Goal: Task Accomplishment & Management: Complete application form

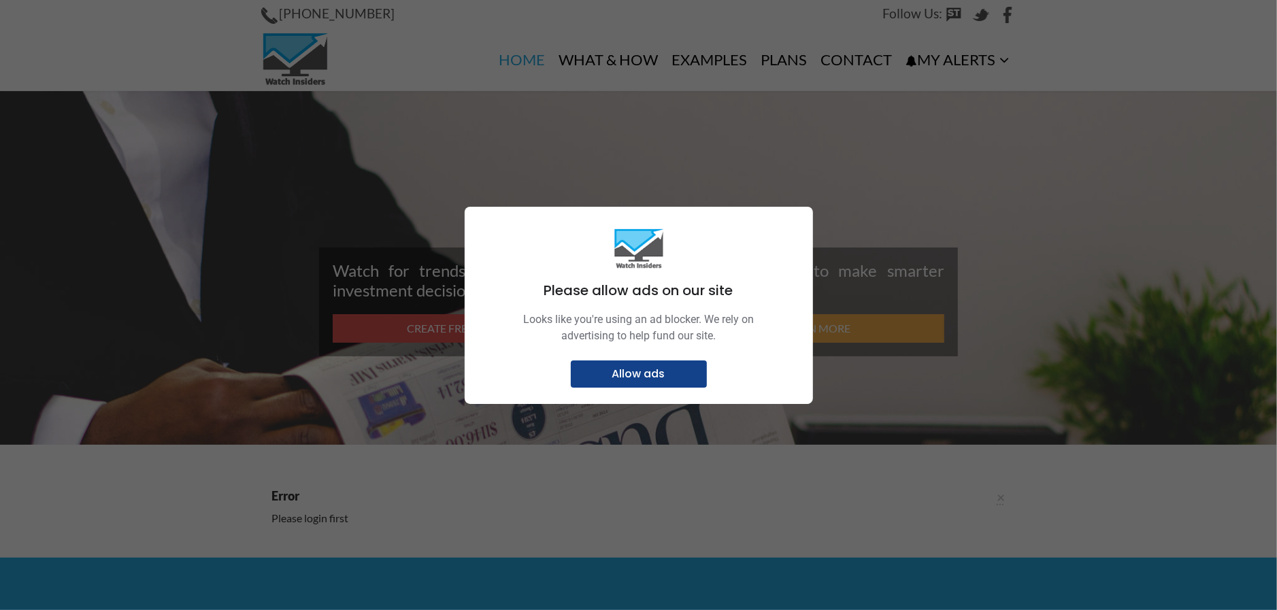
type input "shaun.d@live.com"
click at [655, 377] on p "Allow ads" at bounding box center [639, 374] width 120 height 14
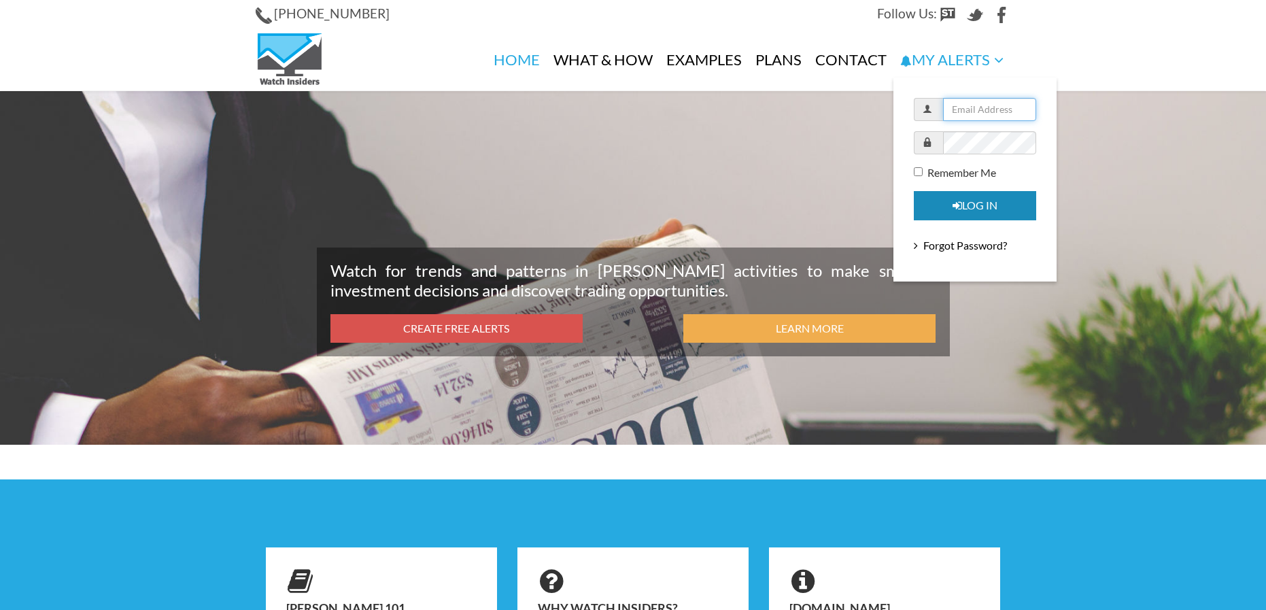
type input "shaun.d@live.com"
click at [989, 201] on button "Log in" at bounding box center [975, 205] width 122 height 29
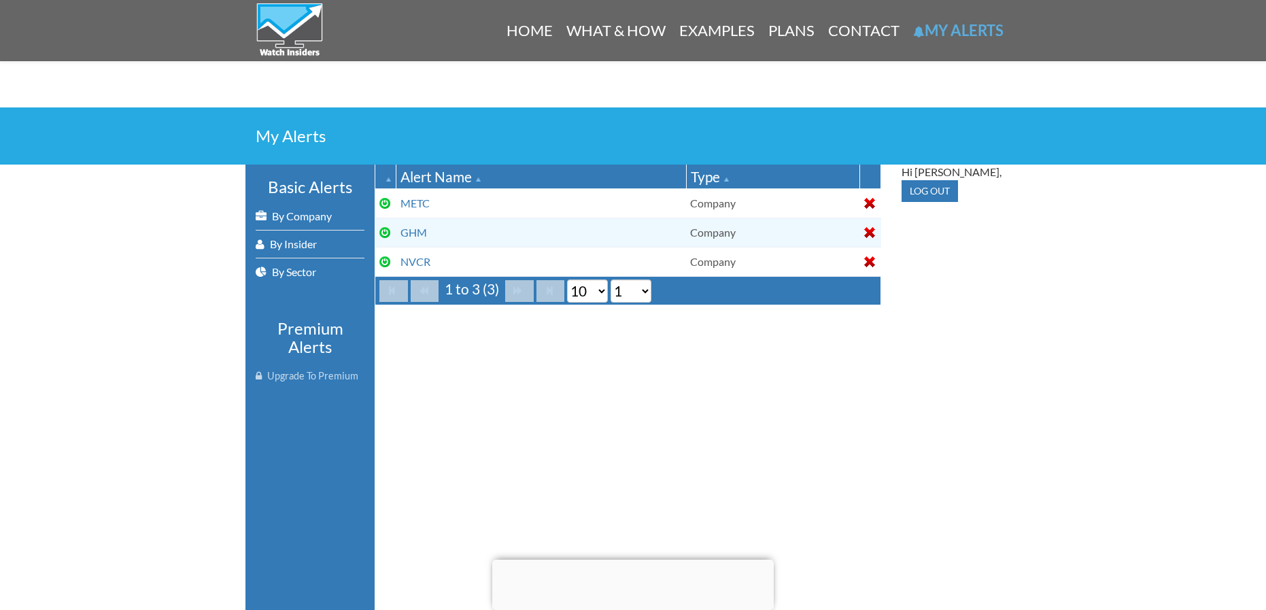
scroll to position [204, 0]
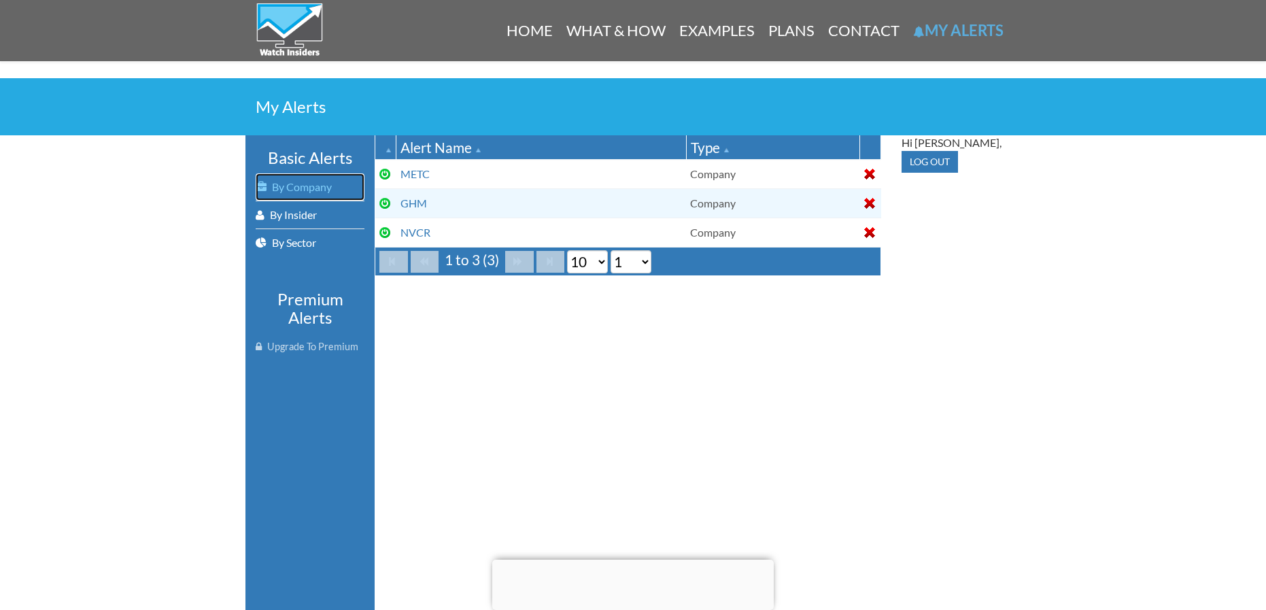
click at [295, 190] on link "By Company" at bounding box center [310, 186] width 109 height 27
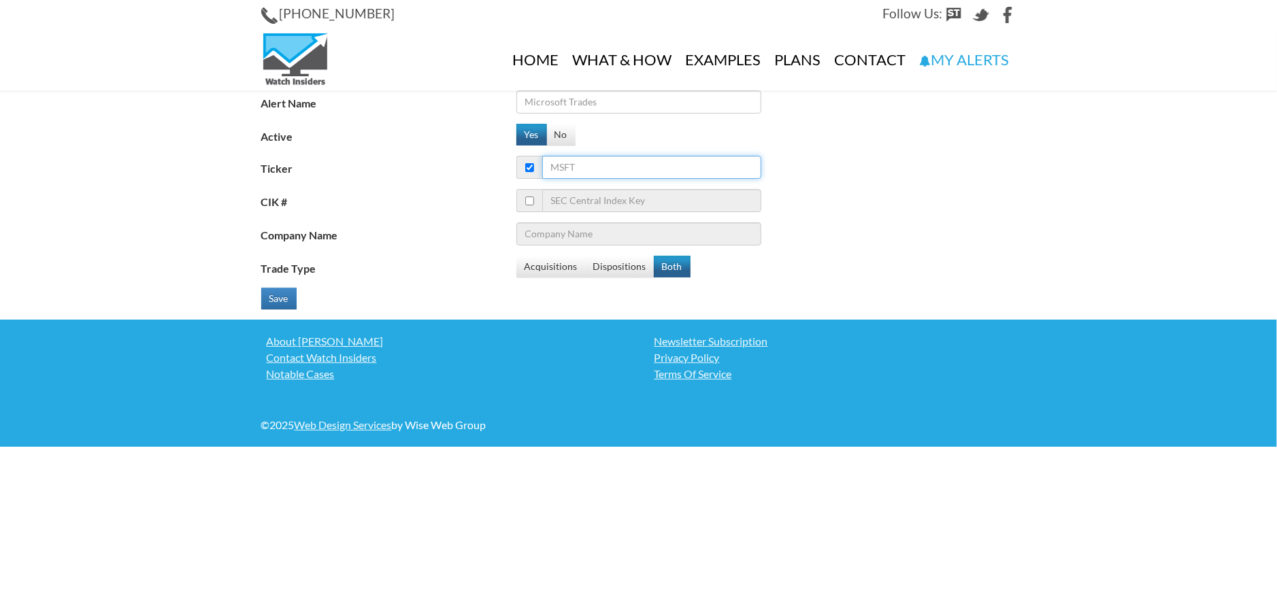
click at [596, 165] on input "Ticker" at bounding box center [651, 167] width 219 height 23
type input "mx"
type input "MagnaChip Semiconductor Corp"
type input "mx"
click at [525, 136] on button "Yes" at bounding box center [531, 135] width 31 height 22
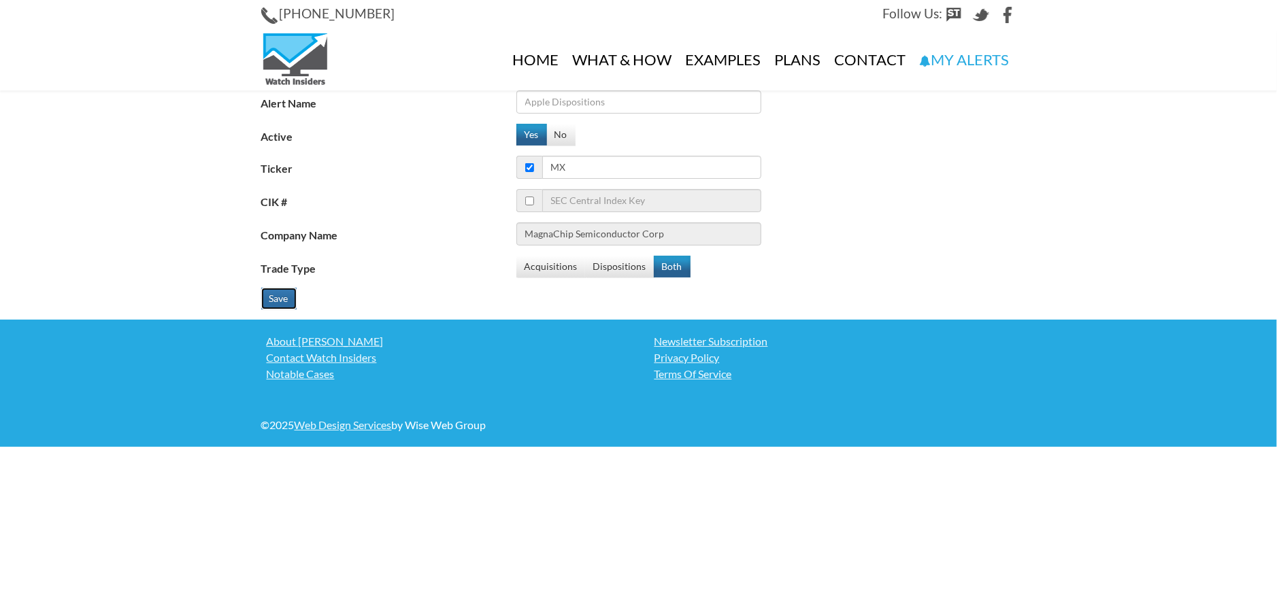
click at [283, 304] on button "Save" at bounding box center [278, 299] width 35 height 22
click at [573, 103] on input "Alert Name" at bounding box center [638, 101] width 245 height 23
type input "MX"
click at [276, 303] on button "Save" at bounding box center [278, 299] width 35 height 22
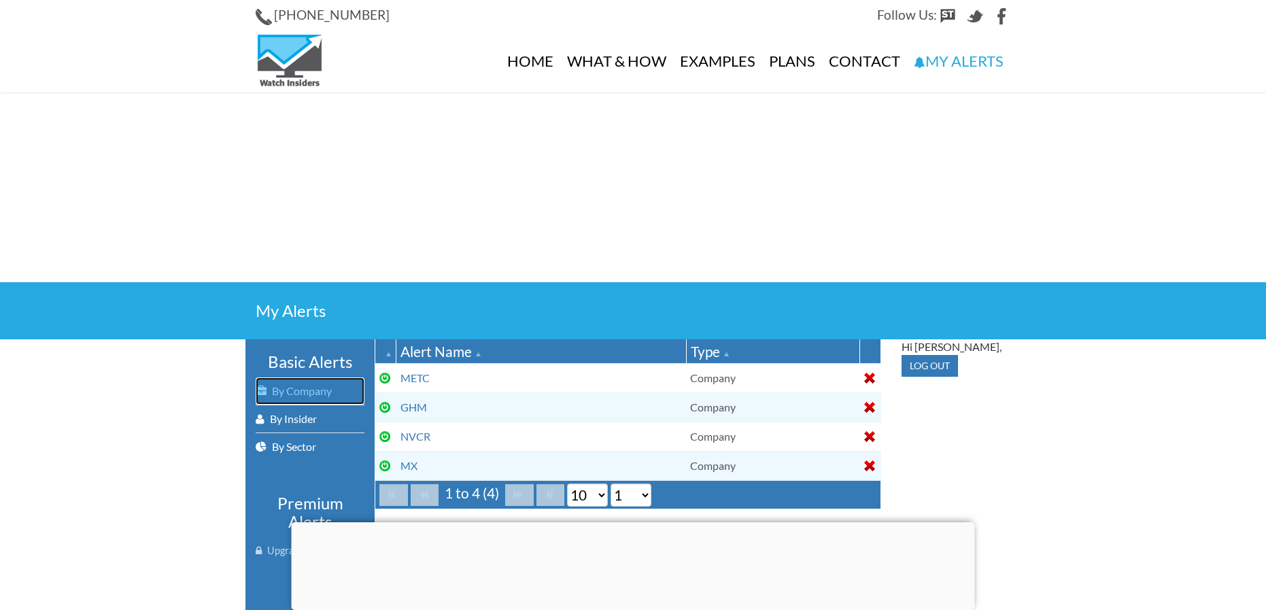
click at [282, 395] on link "By Company" at bounding box center [310, 390] width 109 height 27
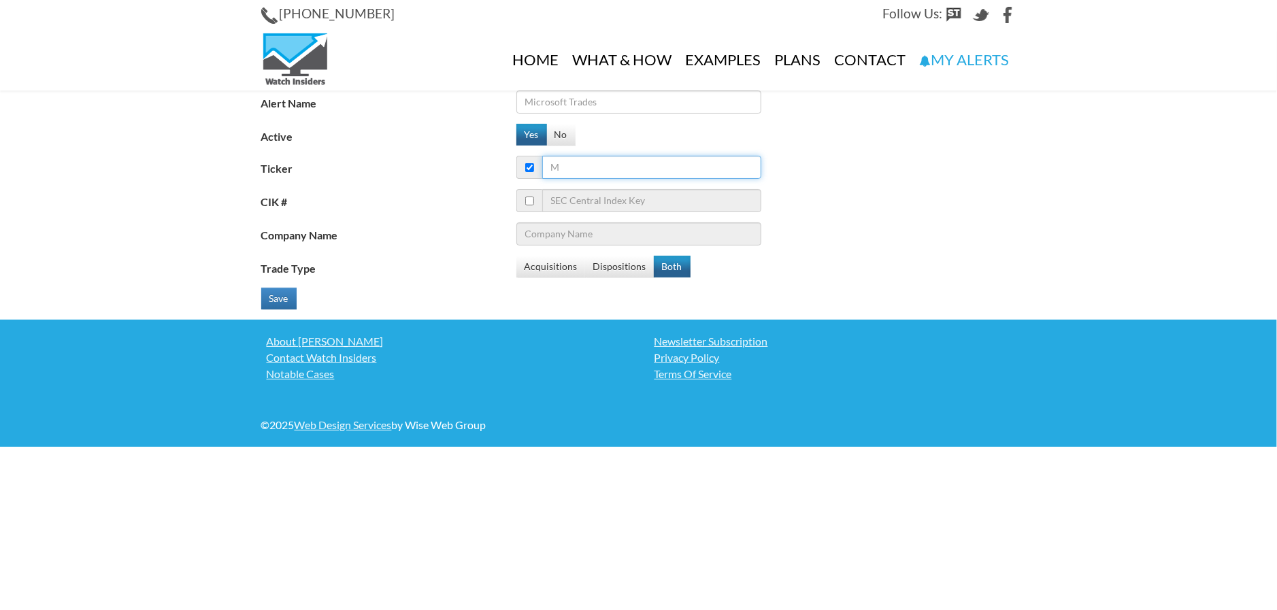
click at [579, 171] on input "Ticker" at bounding box center [651, 167] width 219 height 23
type input "ec"
type input "Ecopetrol SA"
type input "eco"
type input "Okeanis Eco Tankers Corp - Registered Shares"
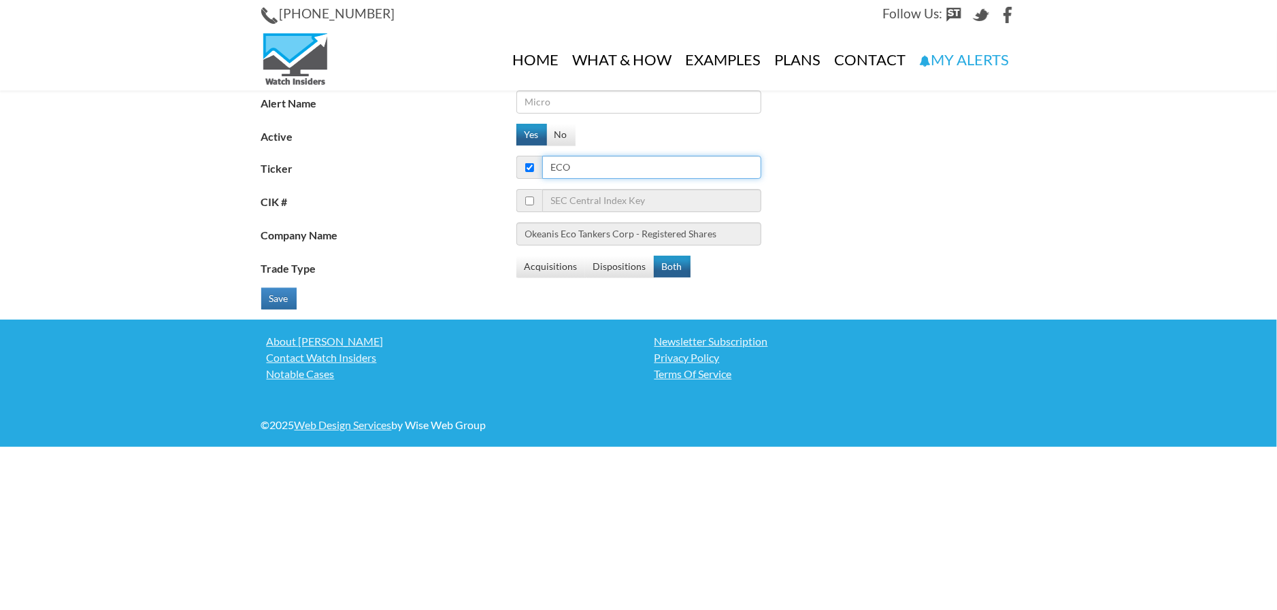
type input "eco"
click at [585, 108] on input "Alert Name" at bounding box center [638, 101] width 245 height 23
type input "e"
type input "ECO"
click at [287, 303] on button "Save" at bounding box center [278, 299] width 35 height 22
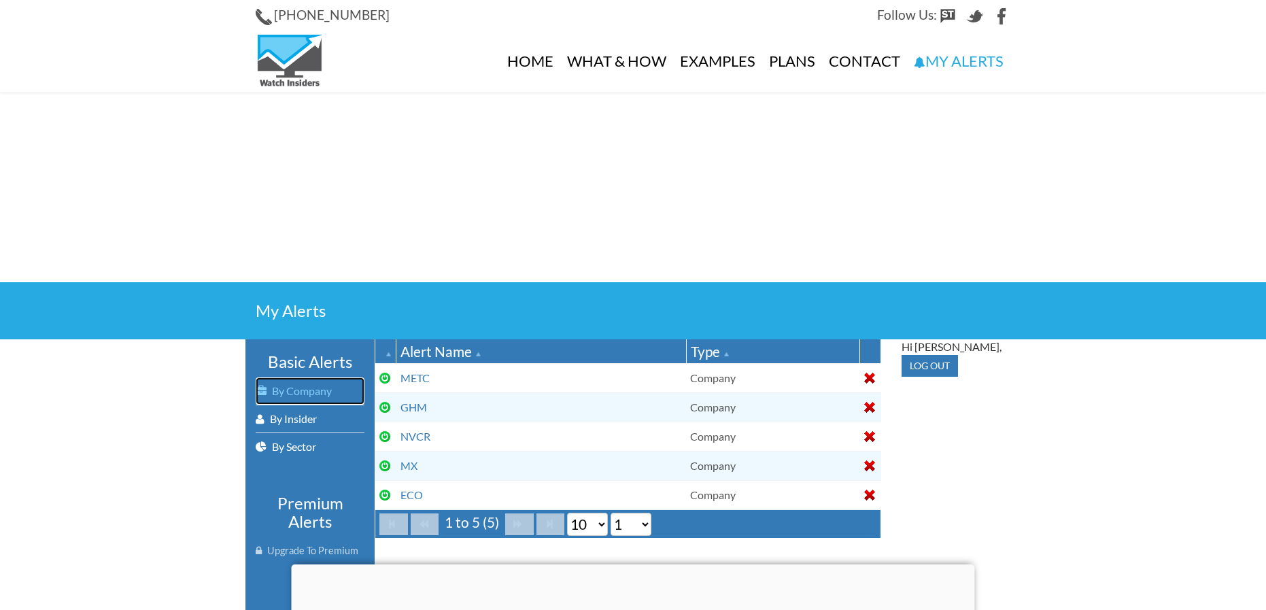
click at [295, 397] on link "By Company" at bounding box center [310, 390] width 109 height 27
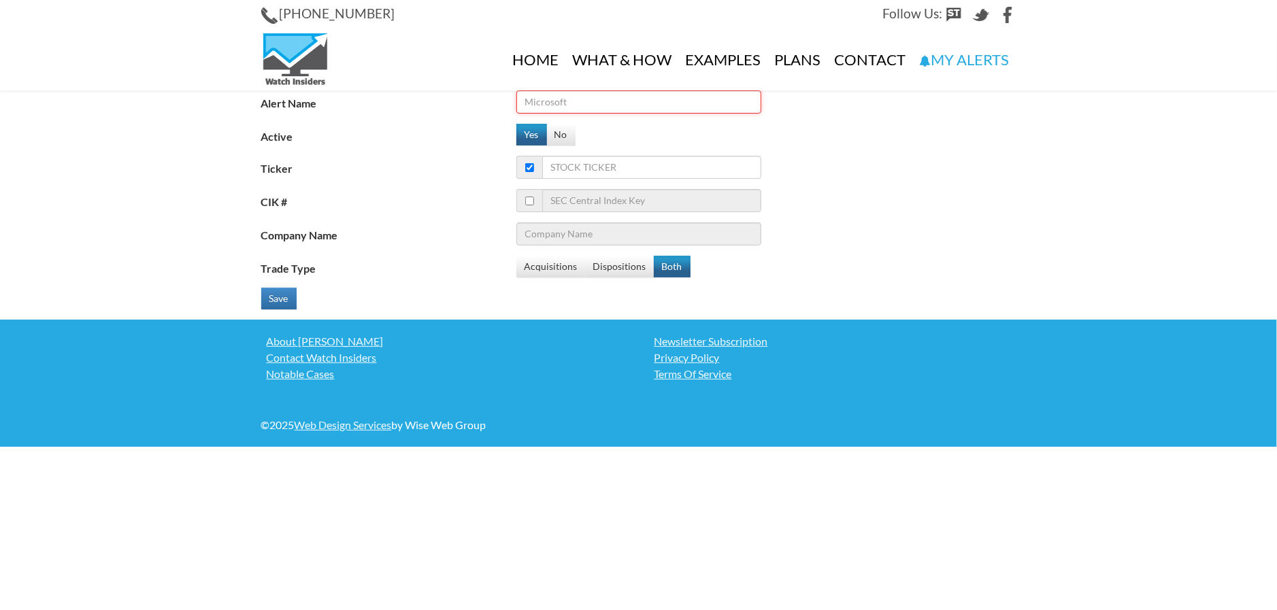
click at [568, 97] on input "Alert Name" at bounding box center [638, 101] width 245 height 23
click at [578, 165] on input "Ticker" at bounding box center [651, 167] width 219 height 23
type input "BML"
type input "[PERSON_NAME] Mining Corp"
type input "BML"
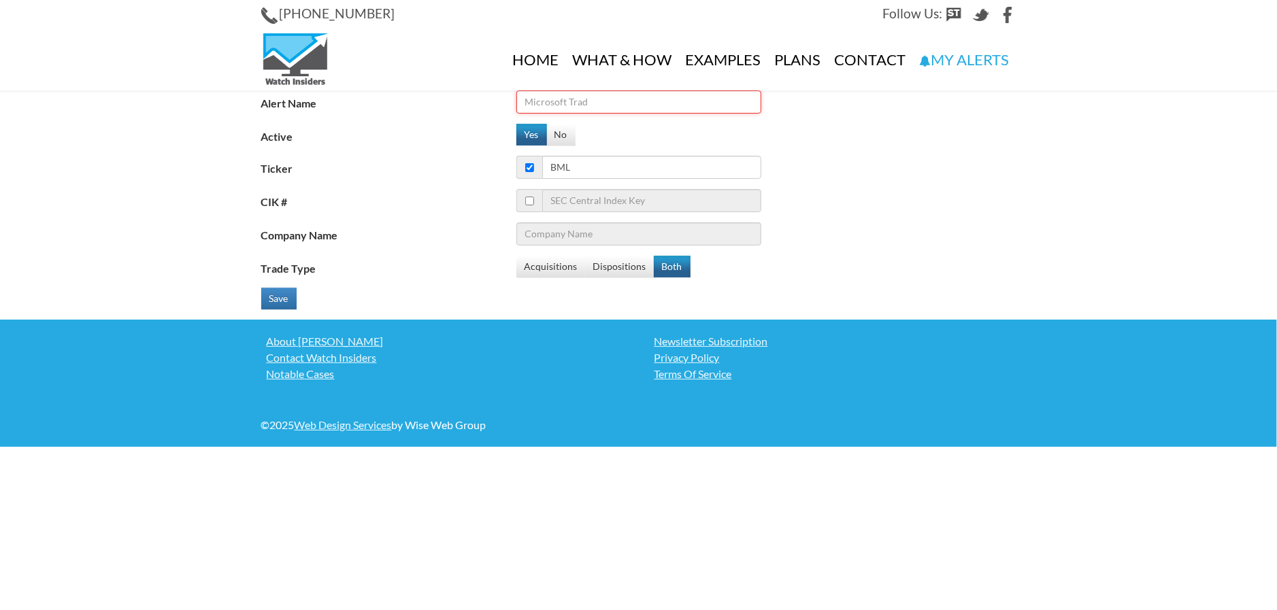
click at [593, 101] on input "Alert Name" at bounding box center [638, 101] width 245 height 23
type input "BML"
click at [597, 175] on input "BML" at bounding box center [651, 167] width 219 height 23
click at [277, 297] on button "Save" at bounding box center [278, 299] width 35 height 22
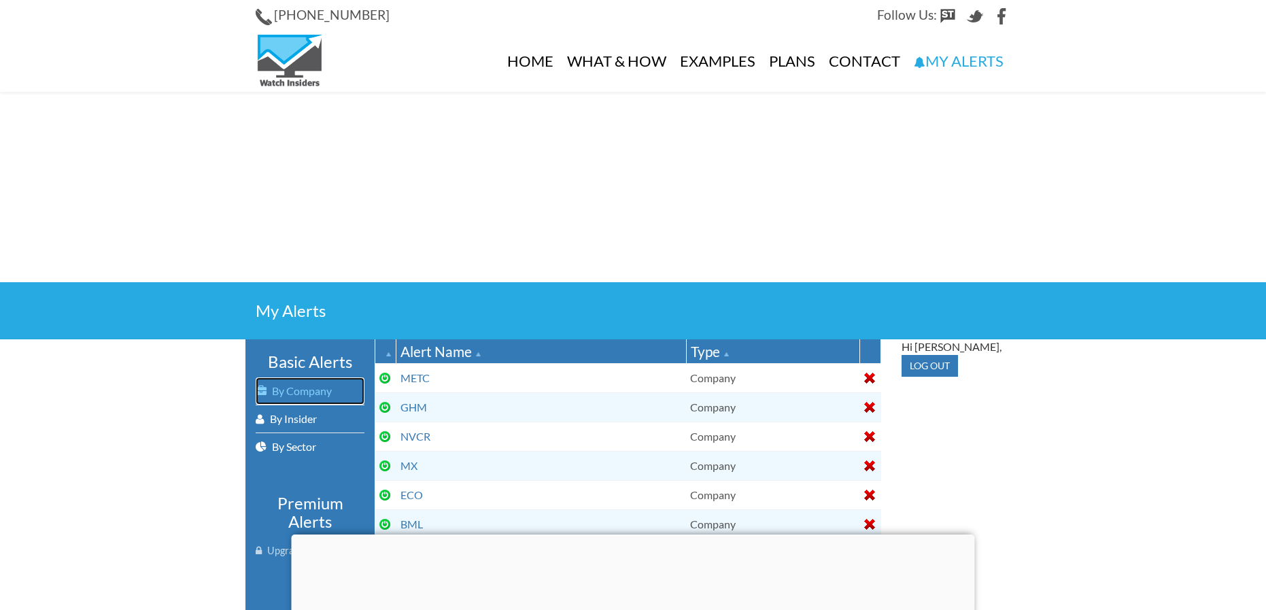
click at [290, 391] on link "By Company" at bounding box center [310, 390] width 109 height 27
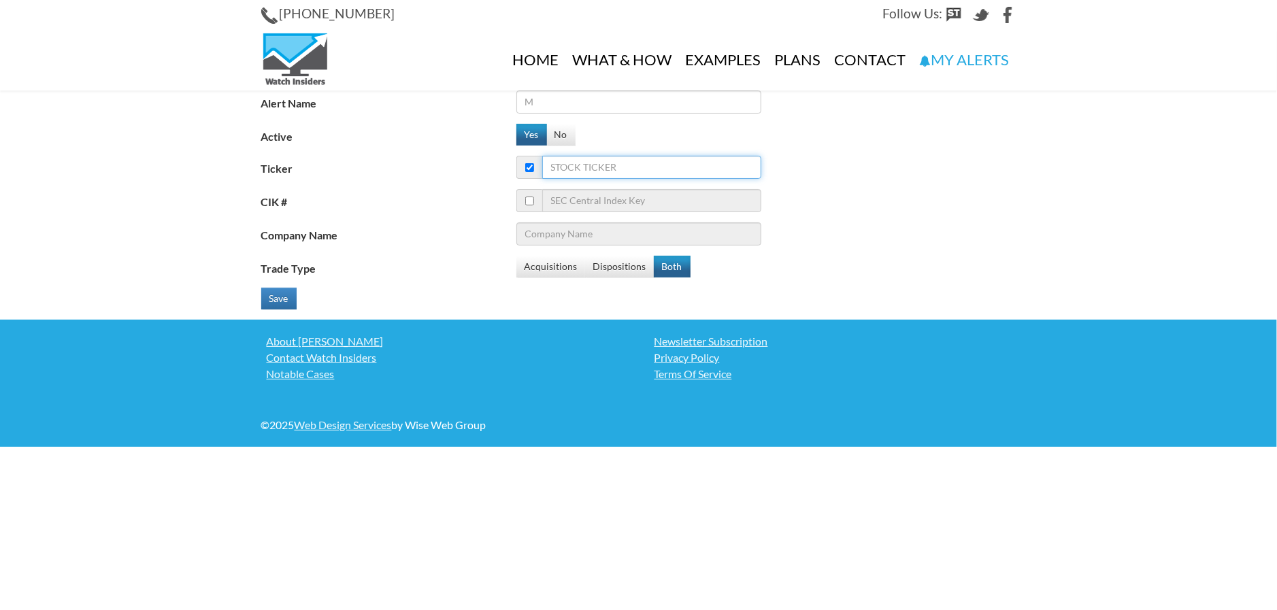
click at [612, 176] on input "Ticker" at bounding box center [651, 167] width 219 height 23
type input "BML"
type input "[PERSON_NAME] Mining Corp"
type input "B"
type input "[PERSON_NAME] Mining Corp"
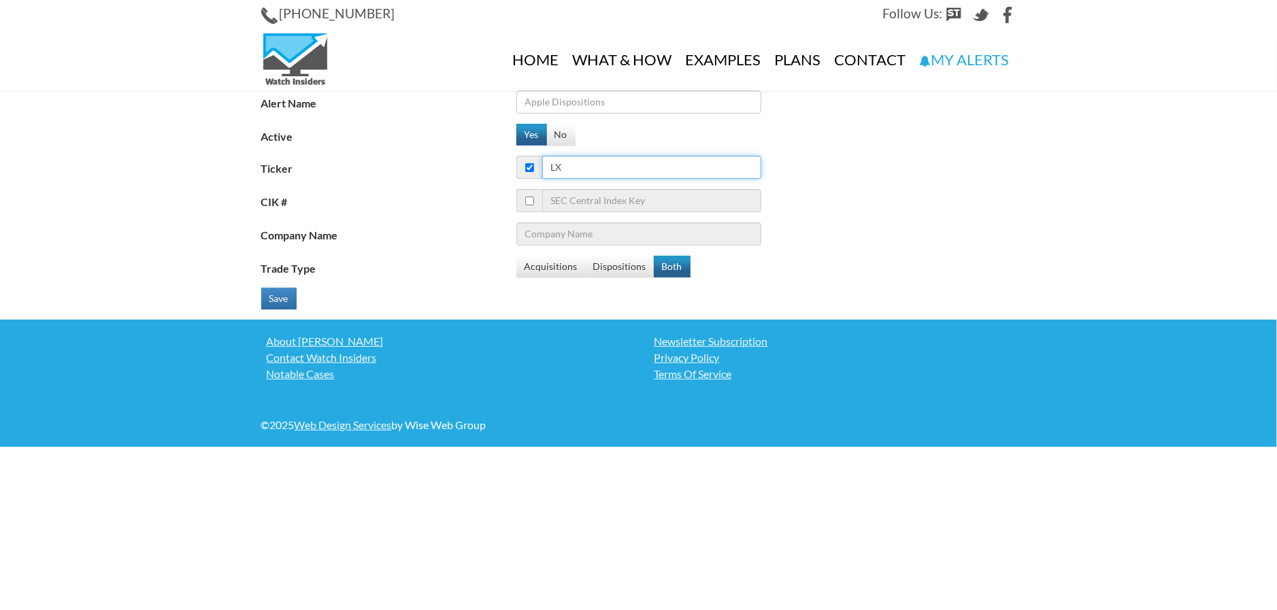
type input "LXU"
type input "LSB Industries, Inc."
type input "LXU"
click at [589, 97] on input "Alert Name" at bounding box center [638, 101] width 245 height 23
type input "LXU"
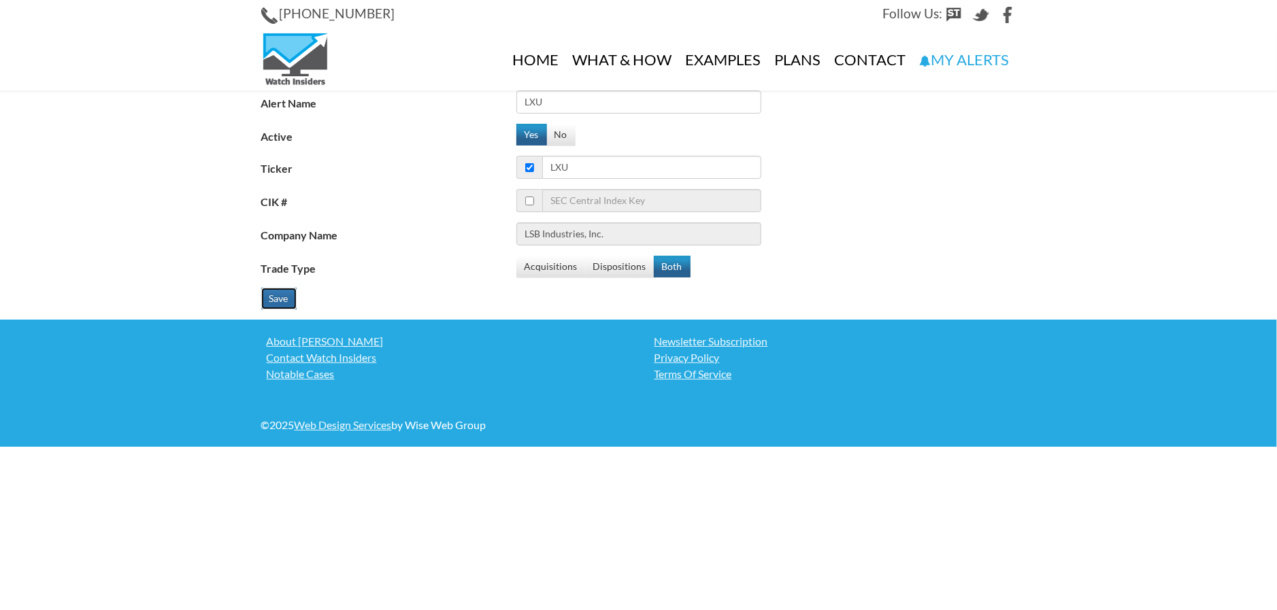
click at [289, 299] on button "Save" at bounding box center [278, 299] width 35 height 22
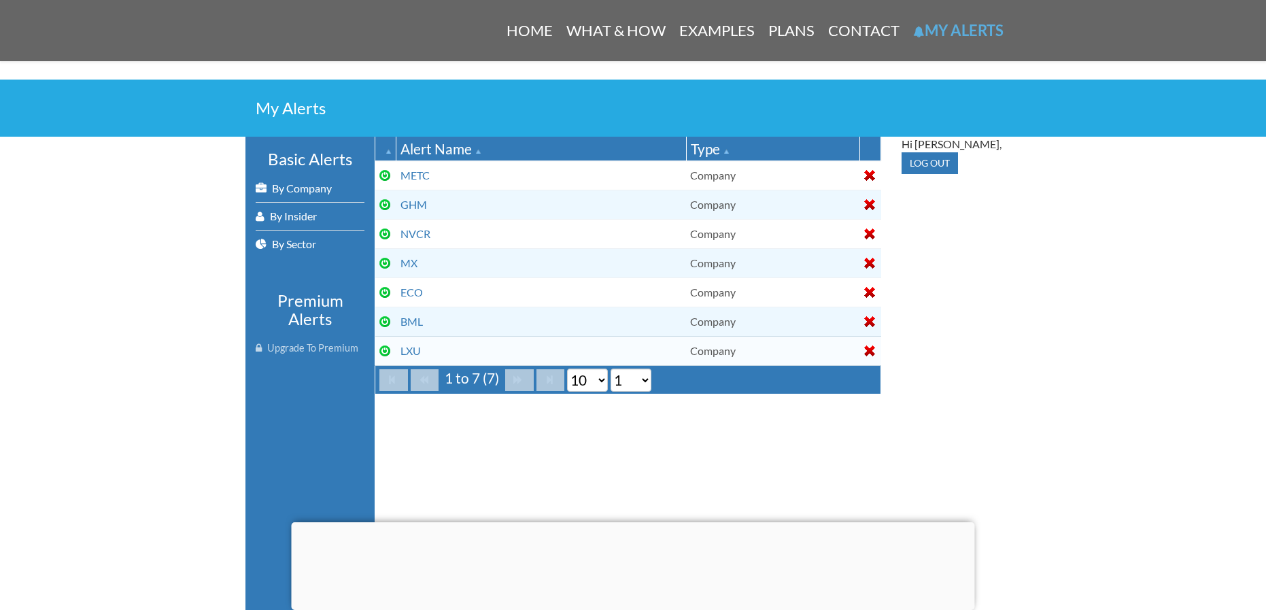
scroll to position [204, 0]
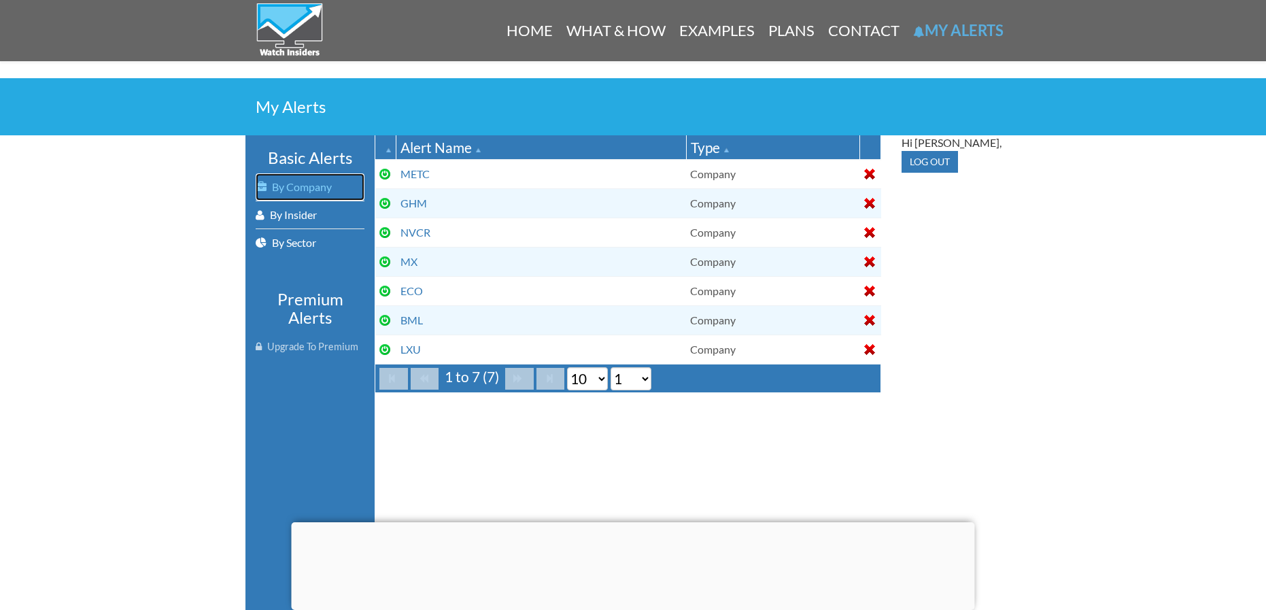
click at [294, 192] on link "By Company" at bounding box center [310, 186] width 109 height 27
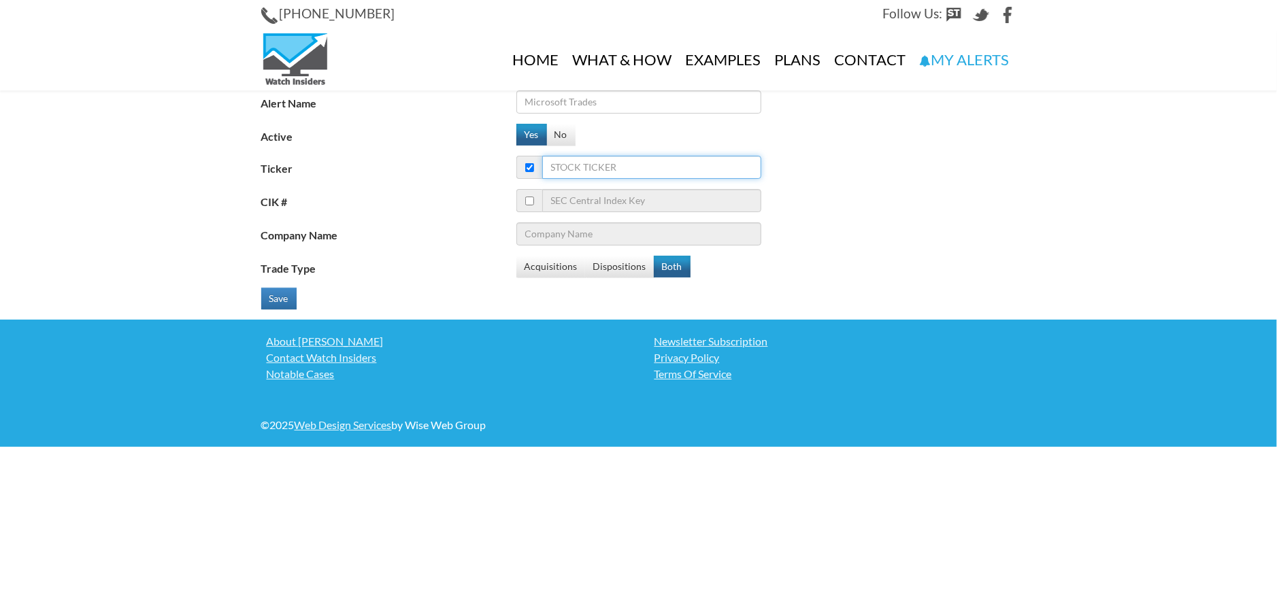
click at [581, 164] on input "Ticker" at bounding box center [651, 167] width 219 height 23
type input "BML"
type input "[PERSON_NAME] Mining Corp"
drag, startPoint x: 594, startPoint y: 171, endPoint x: 529, endPoint y: 169, distance: 65.3
click at [529, 169] on div "BML" at bounding box center [638, 167] width 245 height 23
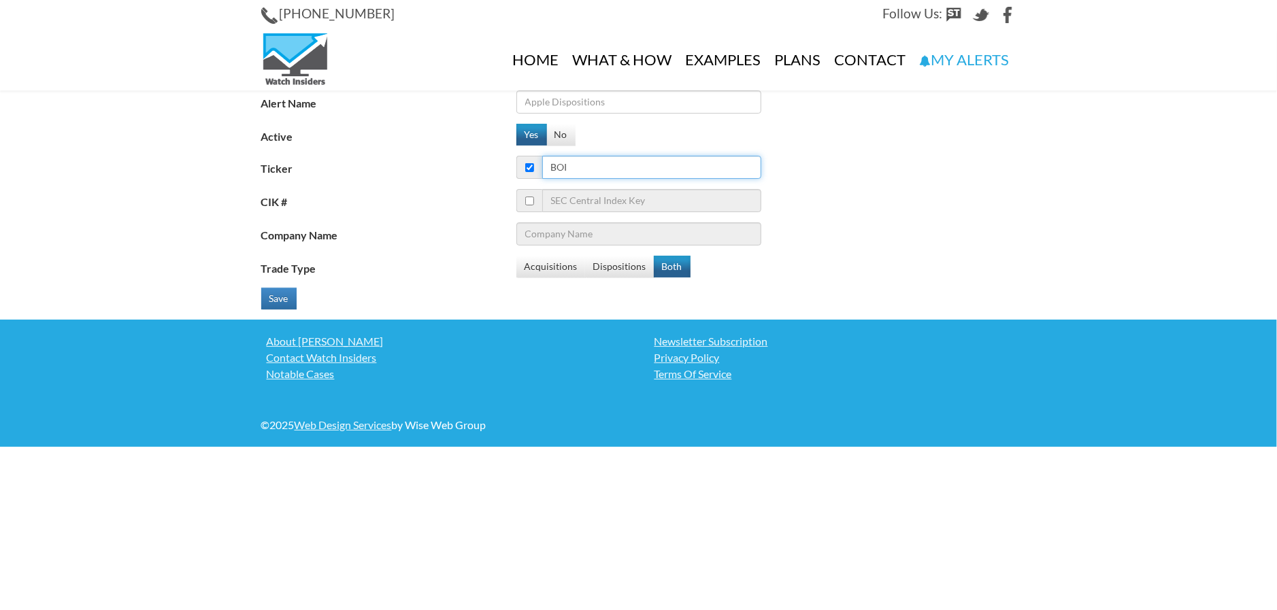
type input "BOIL"
type input "[PERSON_NAME] Mining Corp"
type input "ProShares Ultra Bloomberg Natural Gas"
type input "BOIL"
